Goal: Information Seeking & Learning: Learn about a topic

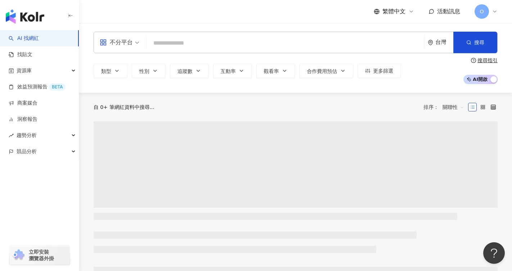
click at [372, 45] on input "search" at bounding box center [285, 43] width 272 height 14
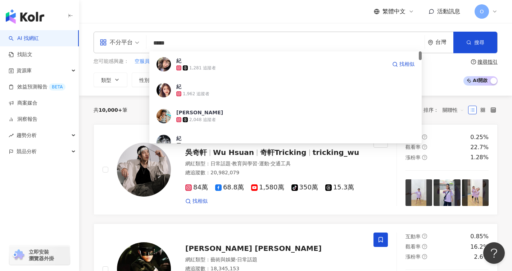
type input "***"
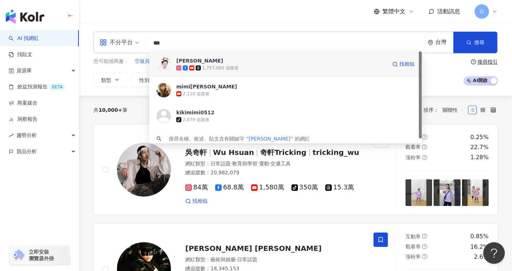
click at [243, 68] on div "1,757,060 追蹤者" at bounding box center [281, 67] width 211 height 7
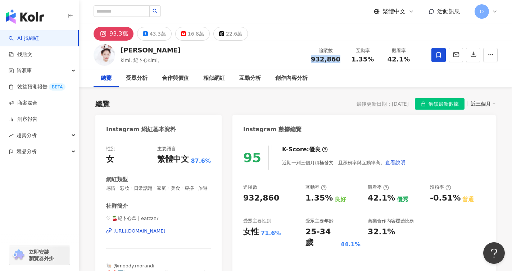
copy span "932,860"
drag, startPoint x: 312, startPoint y: 63, endPoint x: 314, endPoint y: 60, distance: 3.8
click at [314, 60] on div "追蹤數 932,860 互動率 1.35% 觀看率 42.1%" at bounding box center [362, 54] width 110 height 21
